Goal: Task Accomplishment & Management: Manage account settings

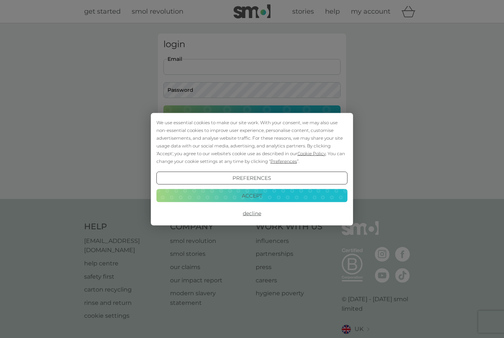
type input "melanienorwood@hotmail.co.uk"
click at [252, 116] on button "Login" at bounding box center [252, 116] width 177 height 21
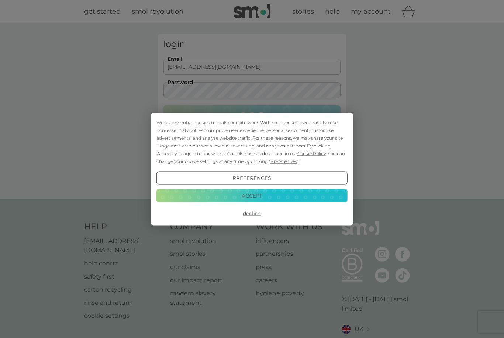
click at [270, 178] on button "Preferences" at bounding box center [252, 178] width 191 height 13
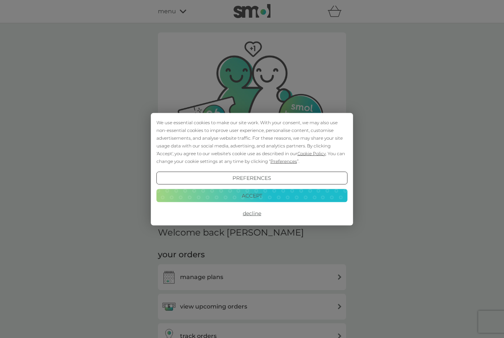
click at [272, 178] on button "Preferences" at bounding box center [252, 178] width 191 height 13
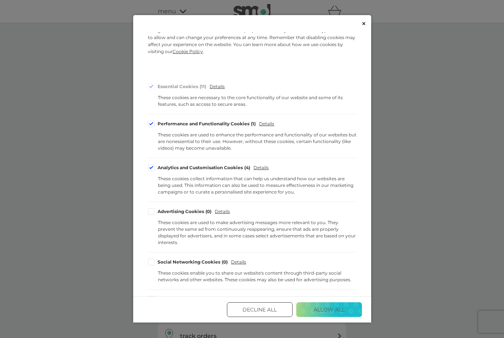
scroll to position [15, 0]
click at [278, 317] on button "Decline All" at bounding box center [260, 310] width 66 height 15
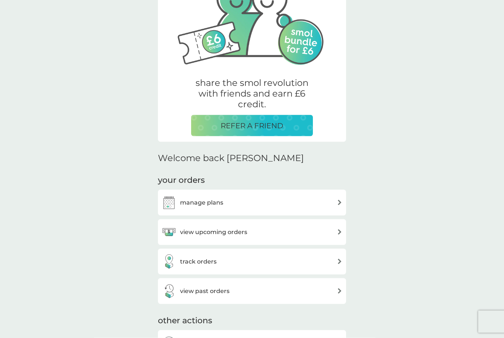
scroll to position [86, 0]
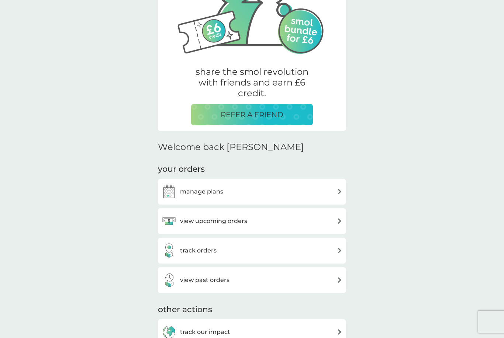
click at [340, 192] on img at bounding box center [340, 192] width 6 height 6
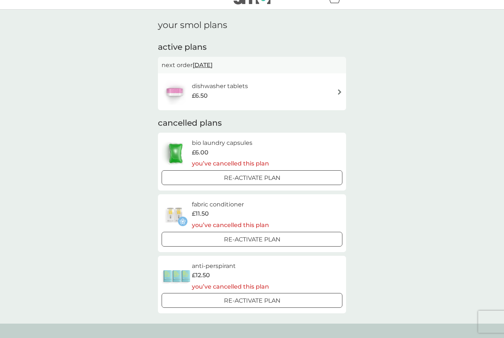
scroll to position [15, 0]
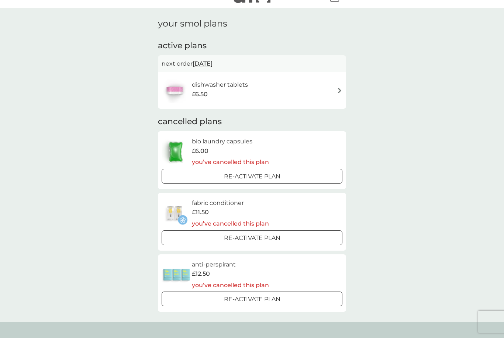
click at [339, 90] on img at bounding box center [340, 91] width 6 height 6
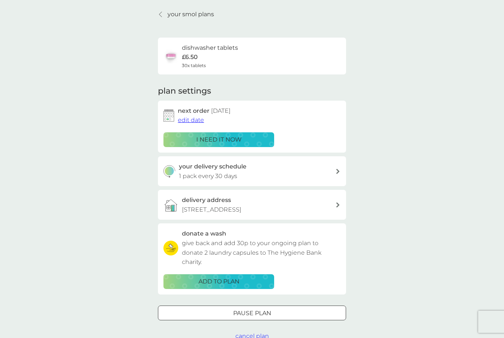
scroll to position [24, 0]
click at [257, 335] on span "cancel plan" at bounding box center [252, 336] width 34 height 7
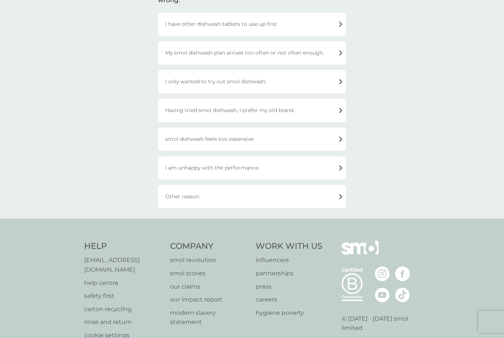
click at [340, 196] on div "Other reason." at bounding box center [252, 196] width 188 height 23
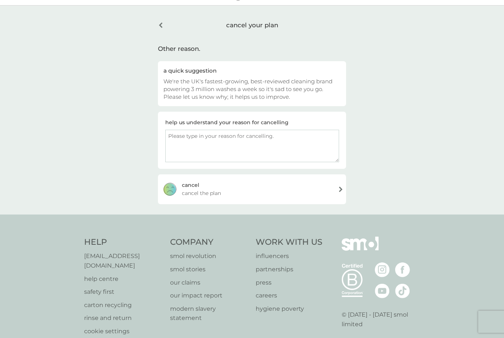
scroll to position [17, 0]
click at [180, 144] on textarea at bounding box center [252, 146] width 174 height 32
type textarea "I have moved in with my daughter and she uses another brand. I will be persuadi…"
click at [198, 190] on span "cancel the plan" at bounding box center [201, 193] width 39 height 8
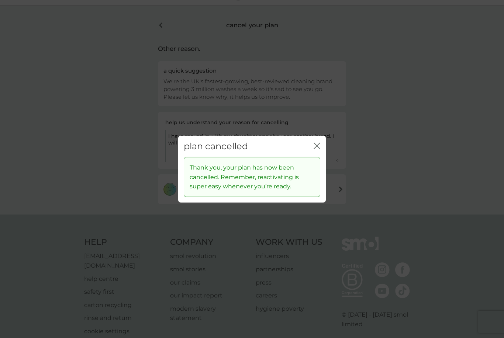
click at [317, 149] on icon "close" at bounding box center [317, 145] width 7 height 7
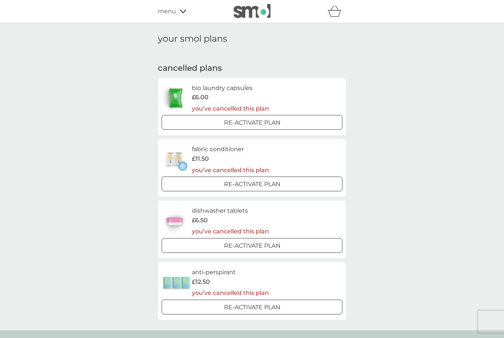
click at [180, 10] on icon at bounding box center [183, 12] width 7 height 4
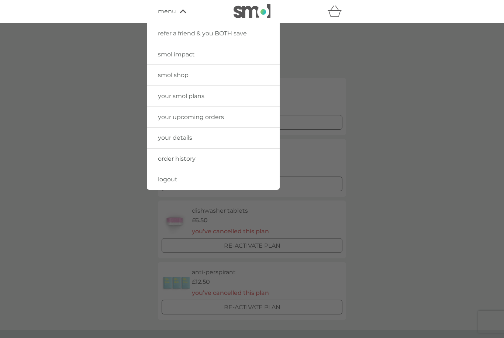
click at [165, 179] on span "logout" at bounding box center [168, 179] width 20 height 7
